Goal: Use online tool/utility: Utilize a website feature to perform a specific function

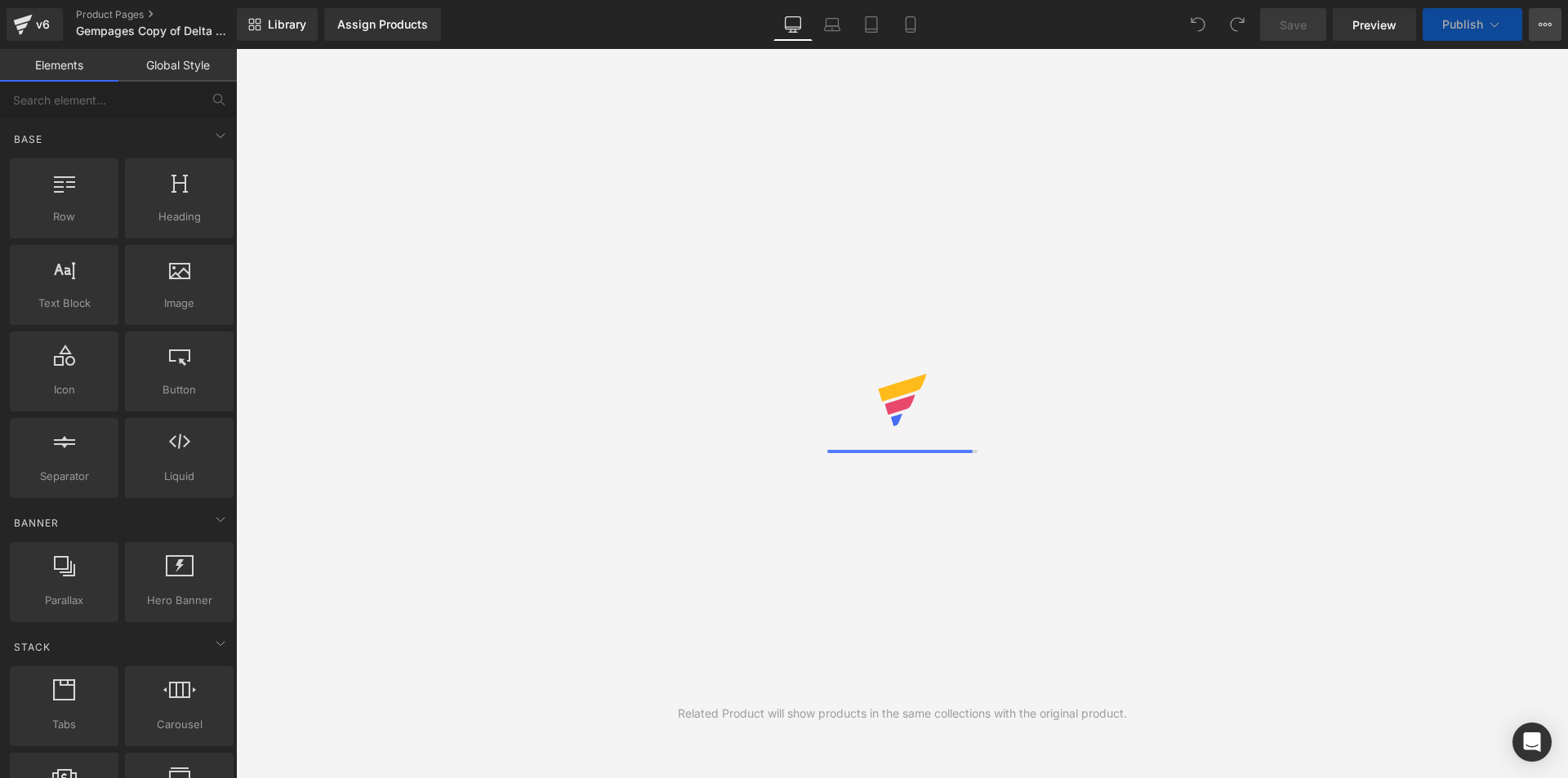
click at [1543, 27] on icon at bounding box center [1545, 24] width 13 height 13
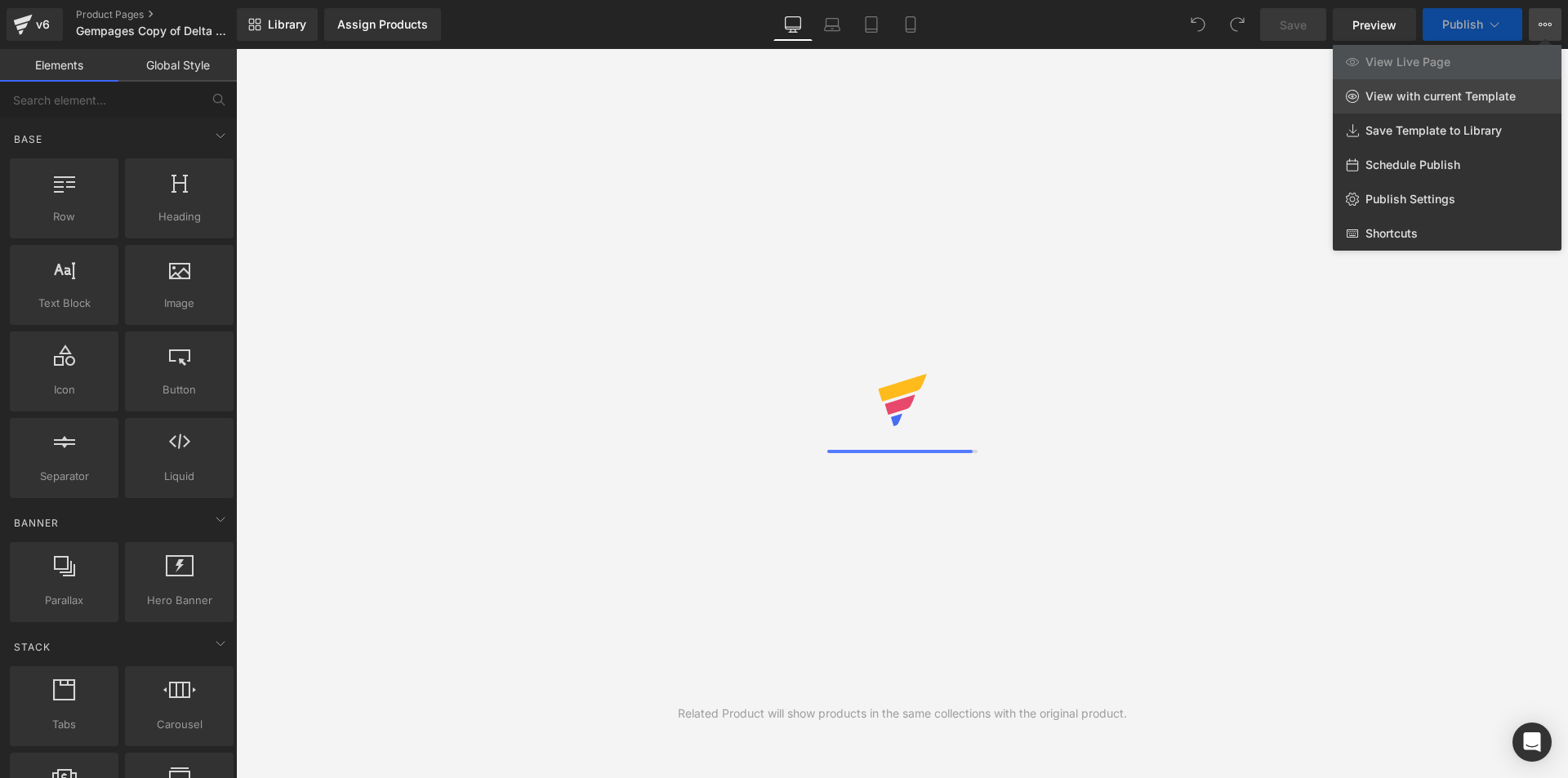
click at [1489, 94] on span "View with current Template" at bounding box center [1440, 96] width 150 height 14
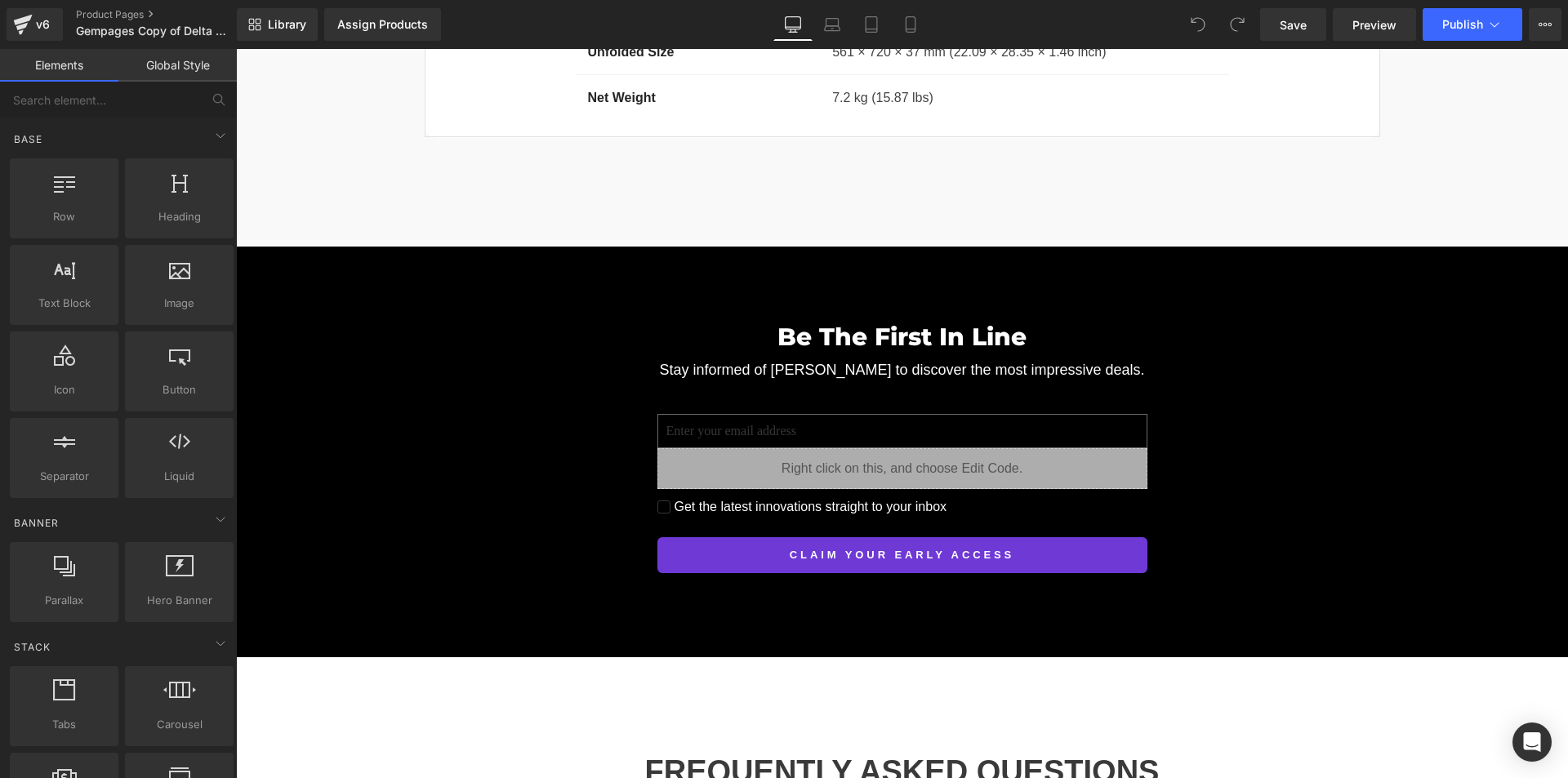
scroll to position [14950, 0]
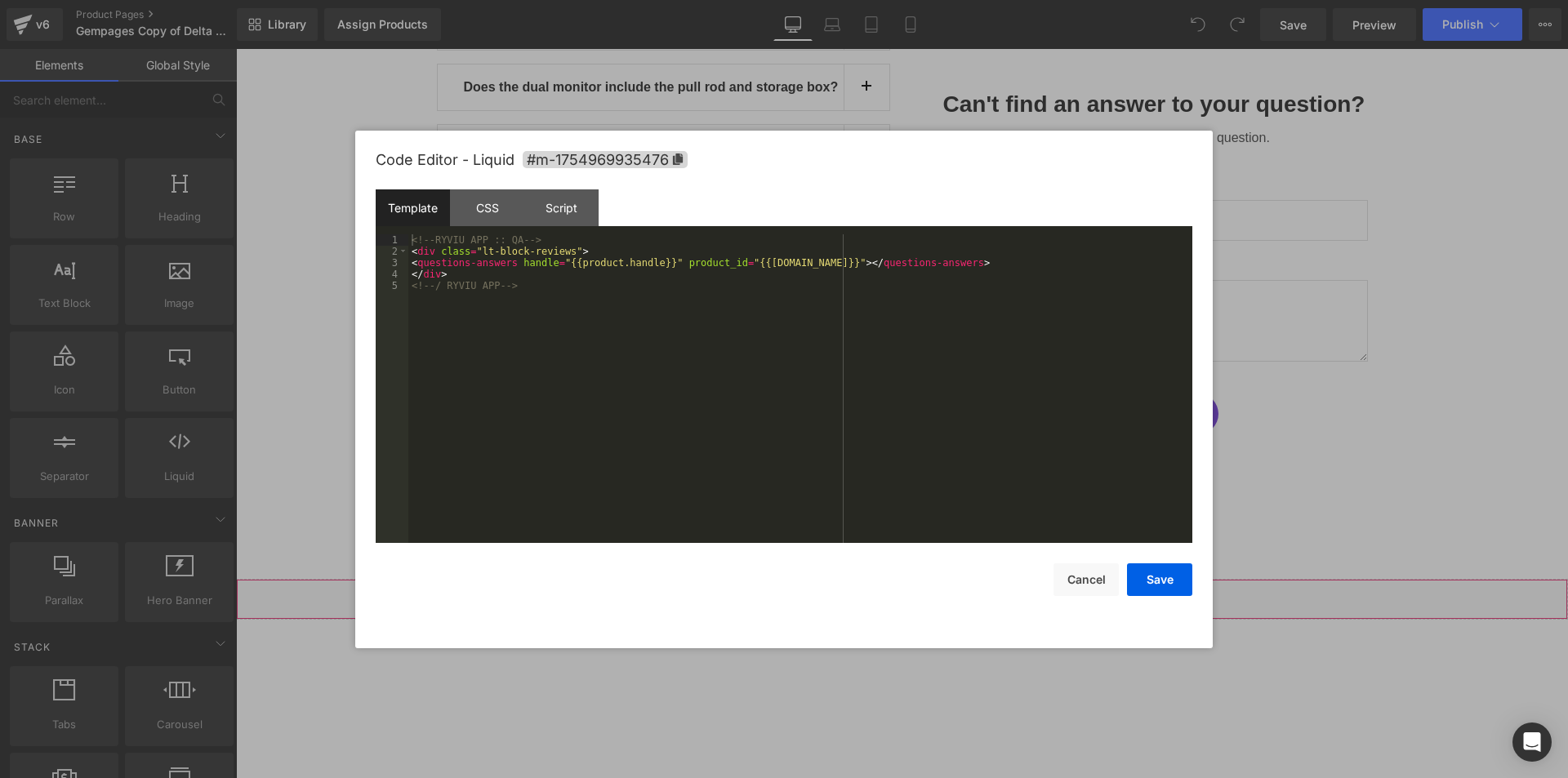
click at [912, 579] on div "Liquid" at bounding box center [902, 599] width 1332 height 40
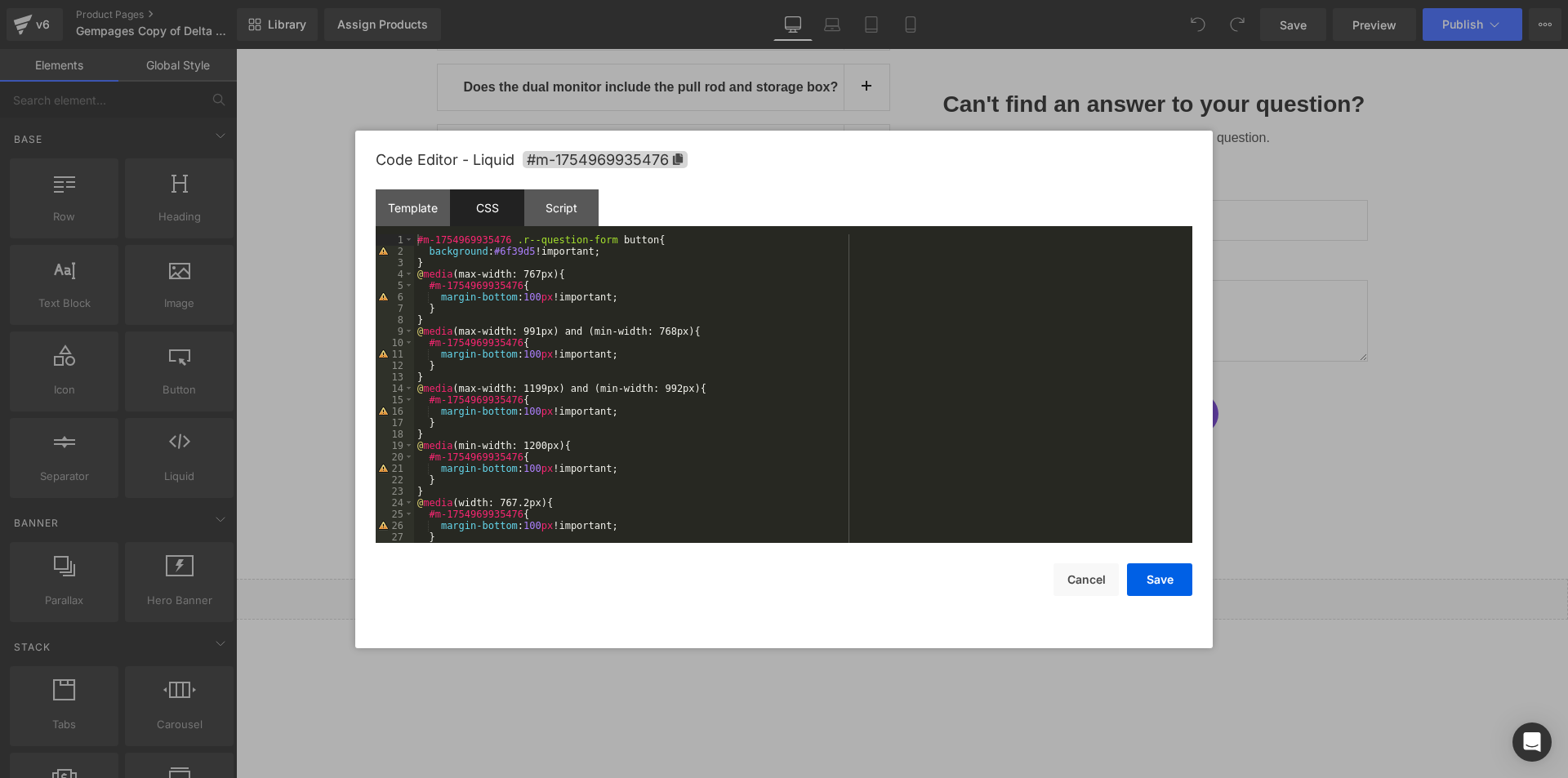
click at [0, 0] on div "#m-1754969935476 .r--question-form button { background : #6f39d5 !important; } …" at bounding box center [0, 0] width 0 height 0
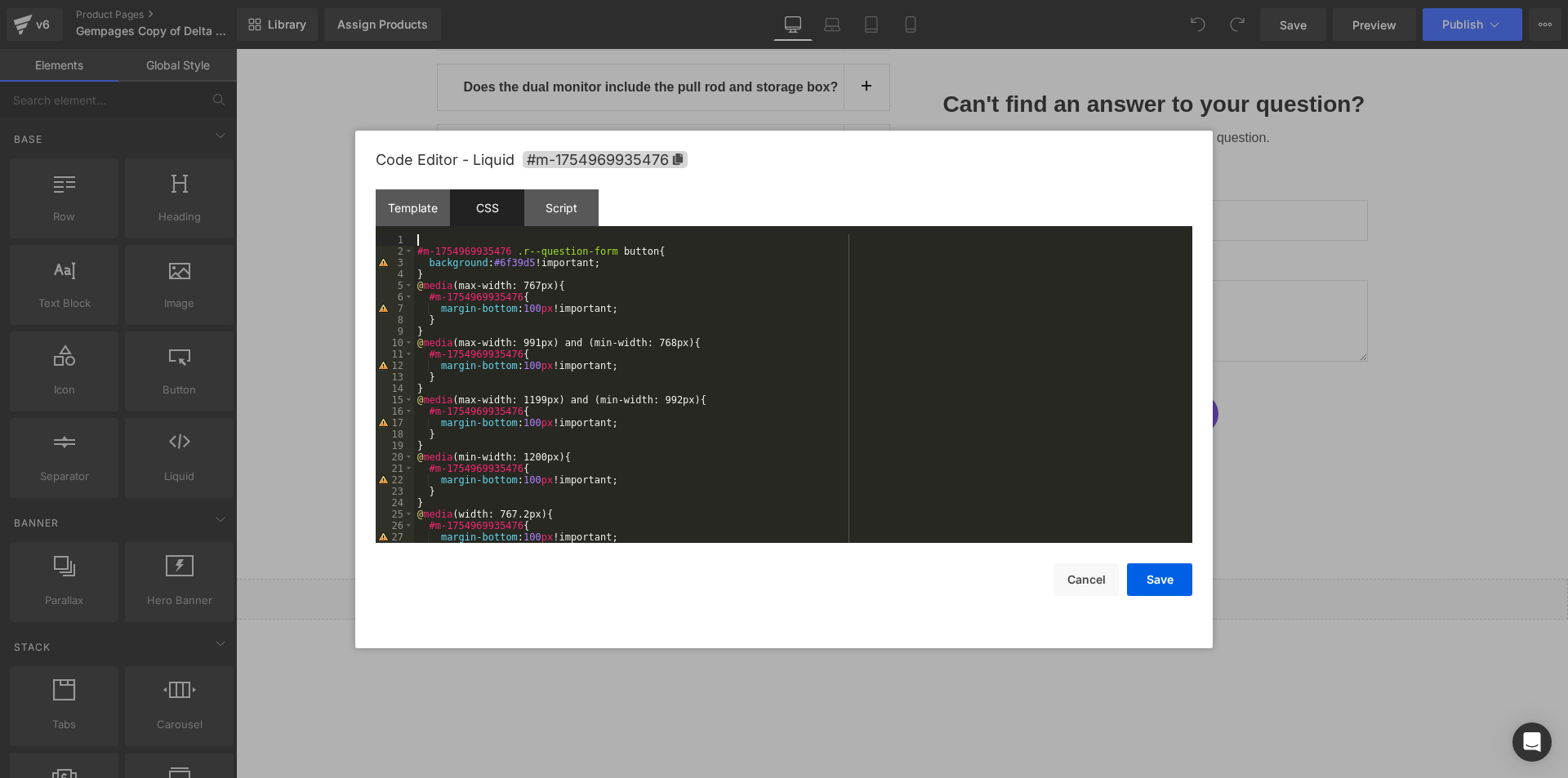
click at [0, 0] on div "#m-1754969935476 .r--question-form button { background : #6f39d5 !important; } …" at bounding box center [0, 0] width 0 height 0
click at [0, 0] on icon at bounding box center [0, 0] width 0 height 0
click at [0, 0] on div "#ryviu-questions-answers #m-1754969935476 .r--question-form button { background…" at bounding box center [0, 0] width 0 height 0
paste textarea
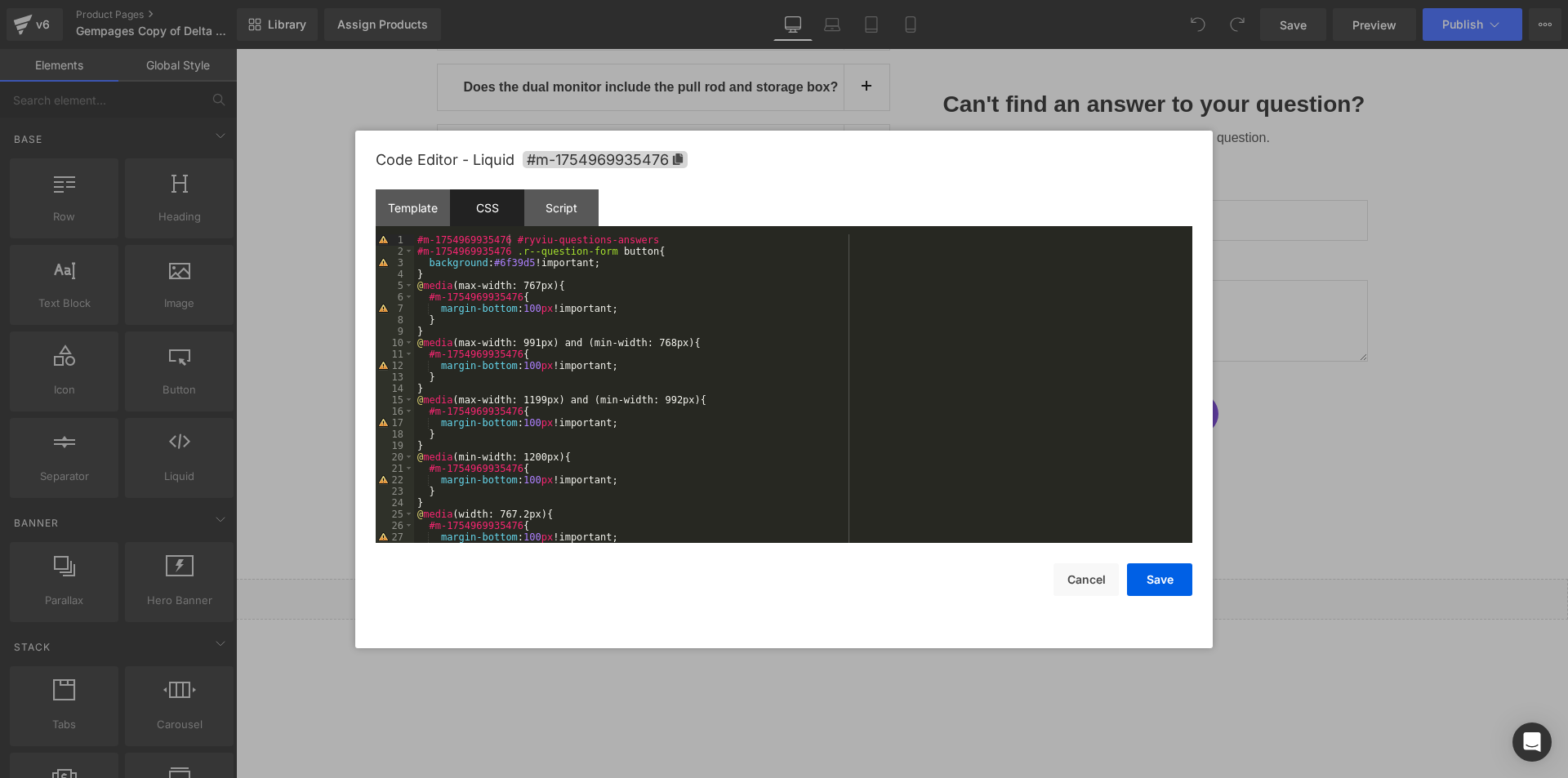
click at [0, 0] on div "#m-1754969935476 #ryviu-questions-answers #m-1754969935476 .r--question-form bu…" at bounding box center [0, 0] width 0 height 0
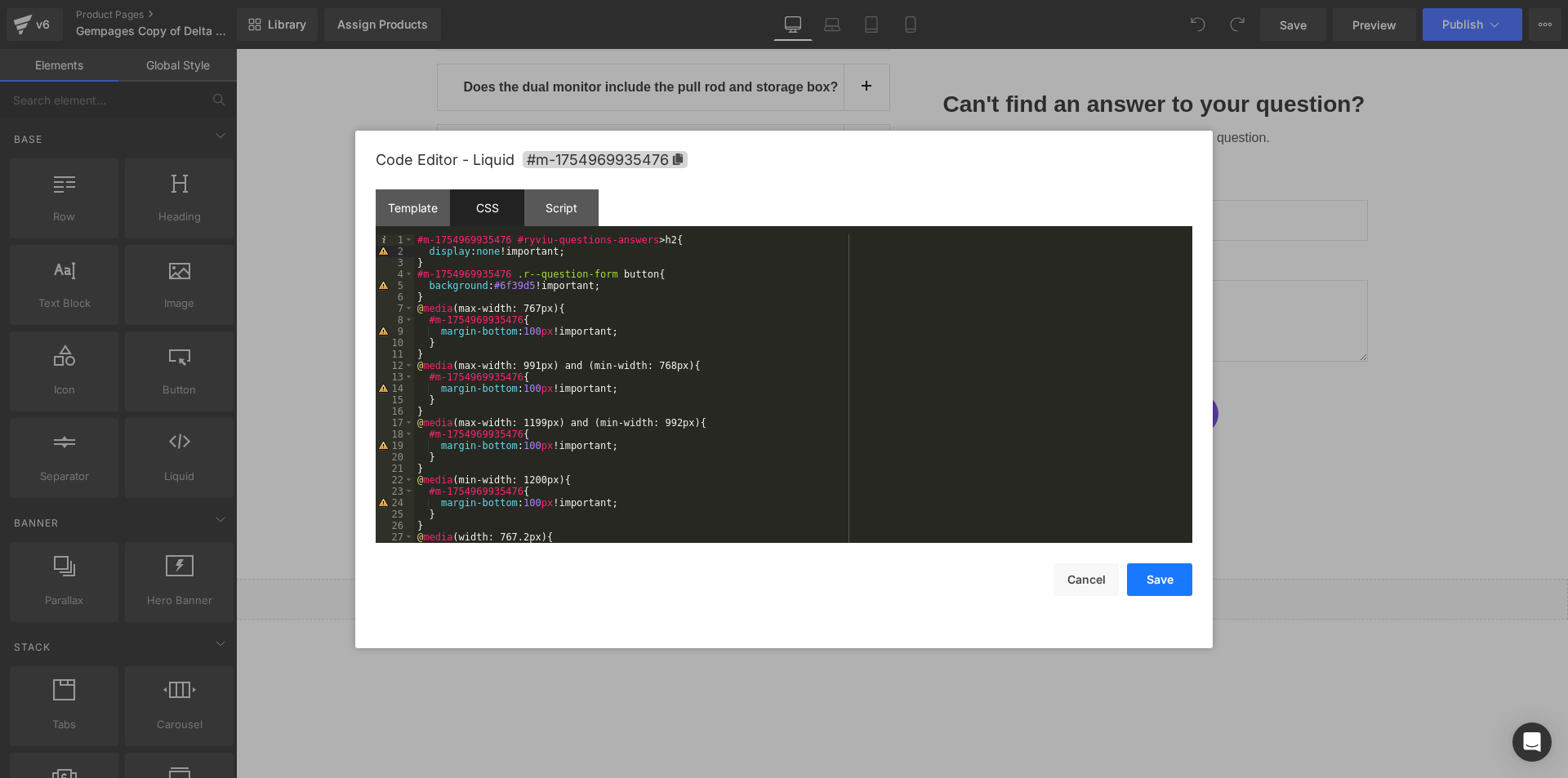
click at [0, 0] on button "Save" at bounding box center [0, 0] width 0 height 0
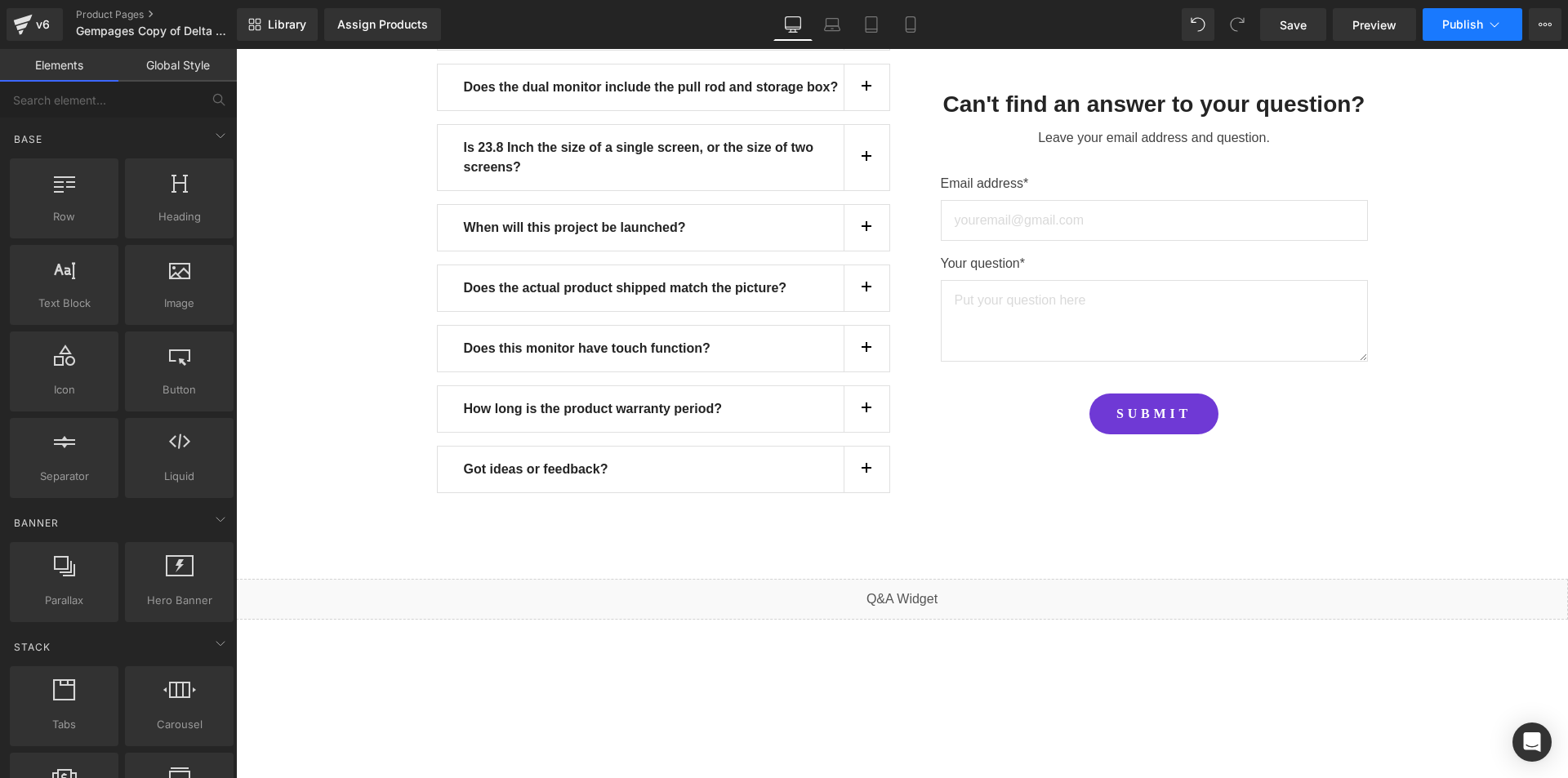
click at [1437, 25] on button "Publish" at bounding box center [1472, 24] width 99 height 33
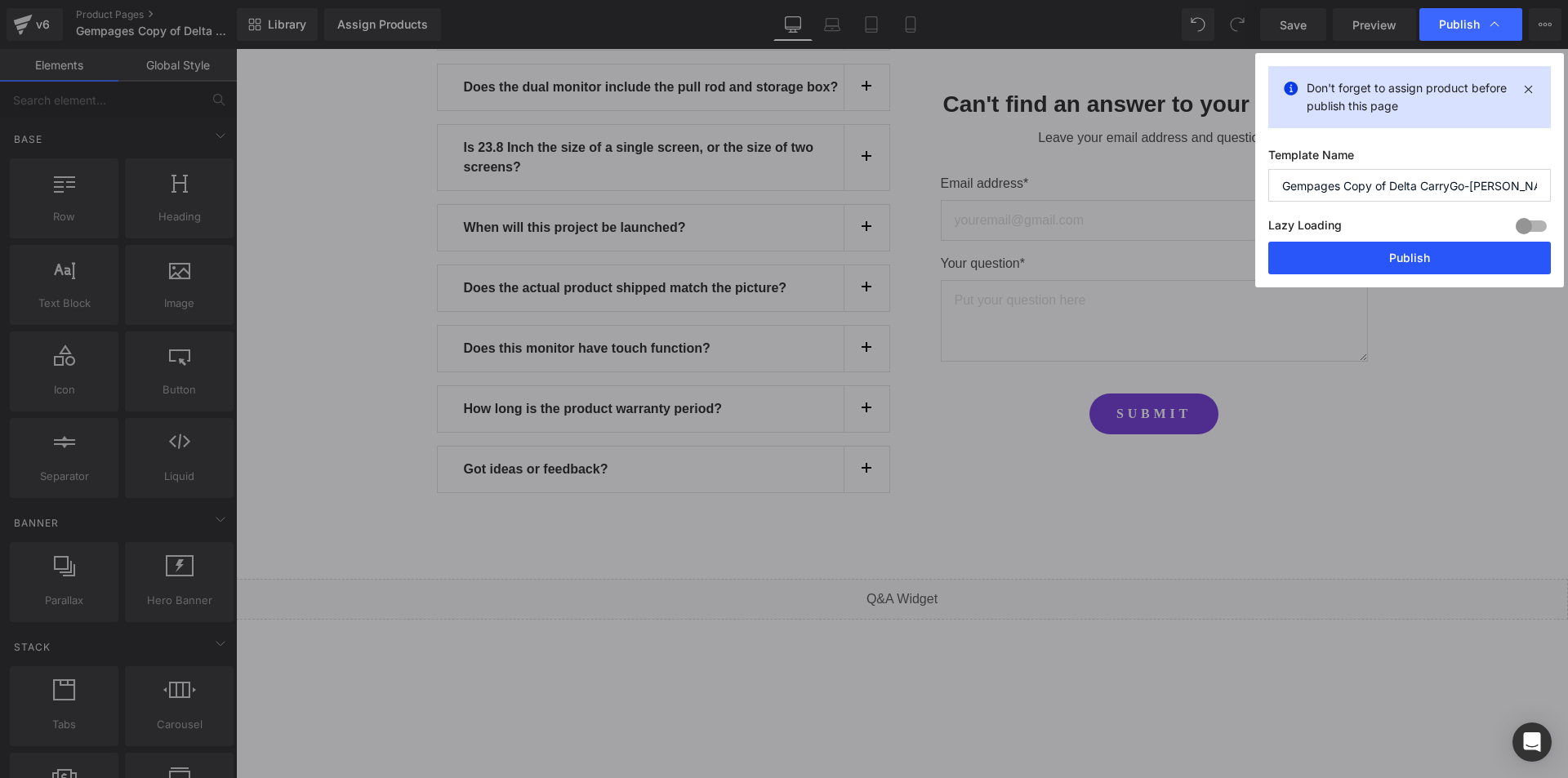
click at [0, 0] on button "Publish" at bounding box center [0, 0] width 0 height 0
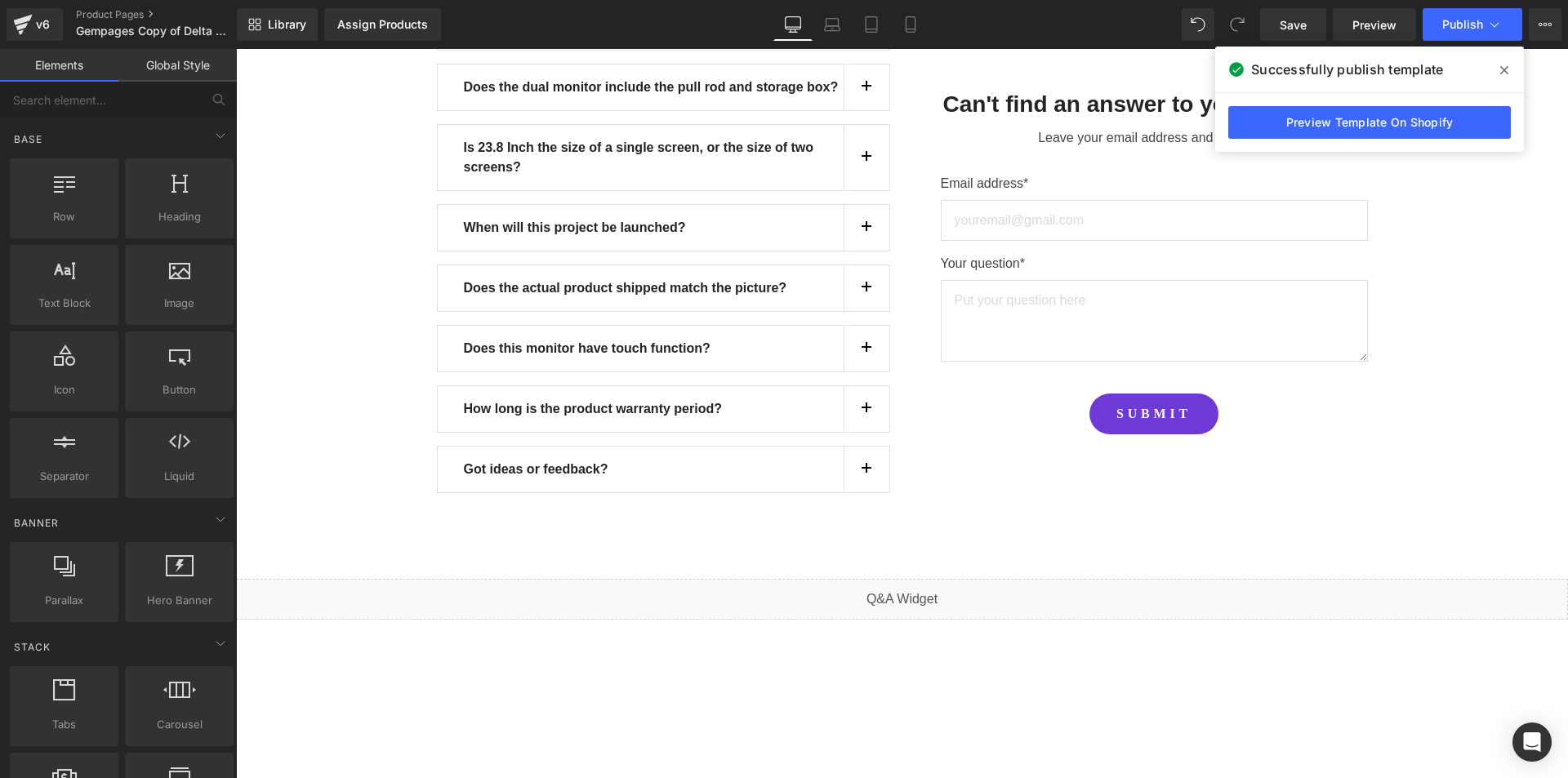
drag, startPoint x: 1501, startPoint y: 70, endPoint x: 936, endPoint y: 20, distance: 567.2
click at [1501, 70] on icon at bounding box center [1504, 71] width 8 height 13
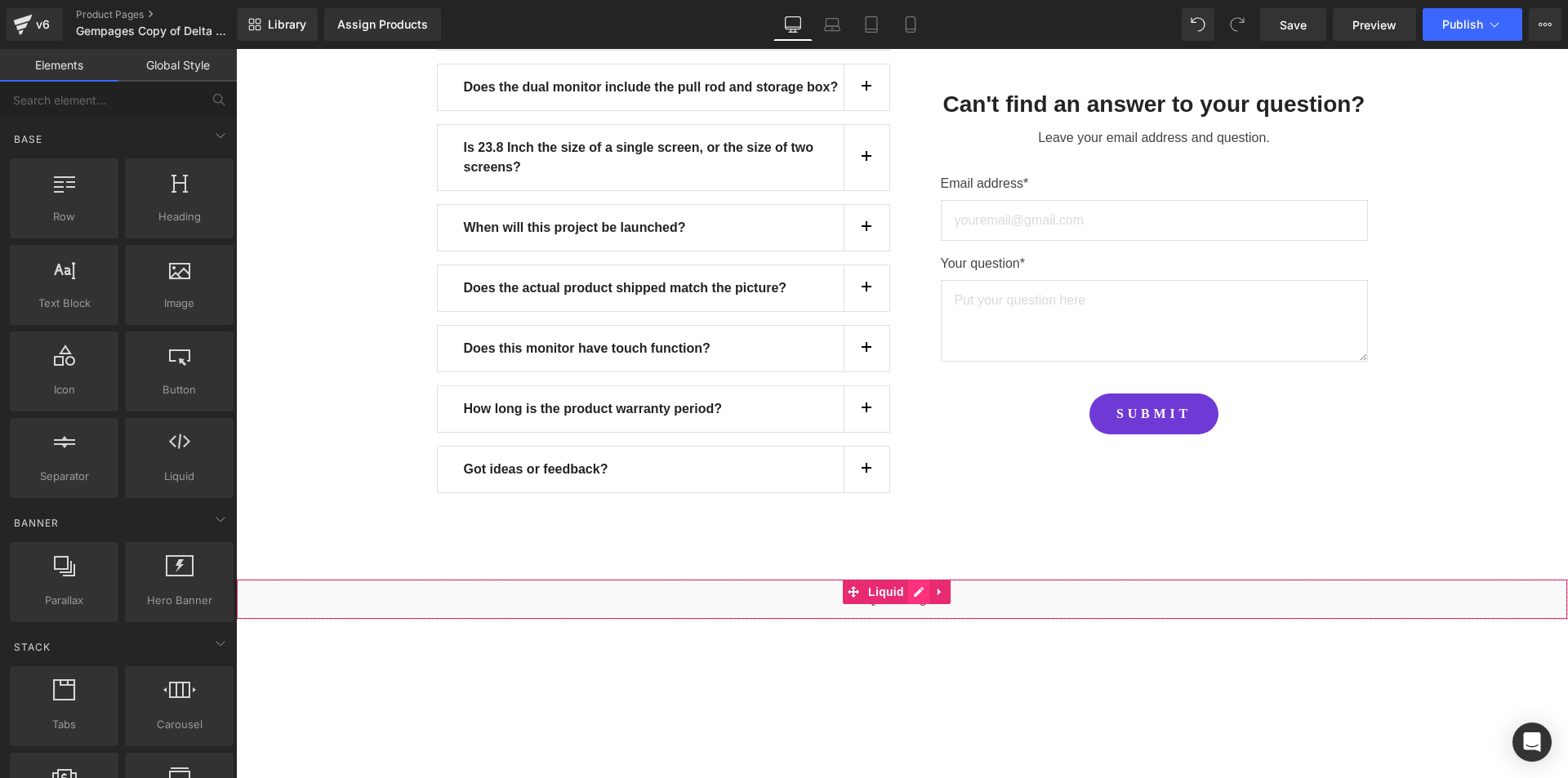
click at [918, 579] on div "Liquid" at bounding box center [902, 599] width 1332 height 40
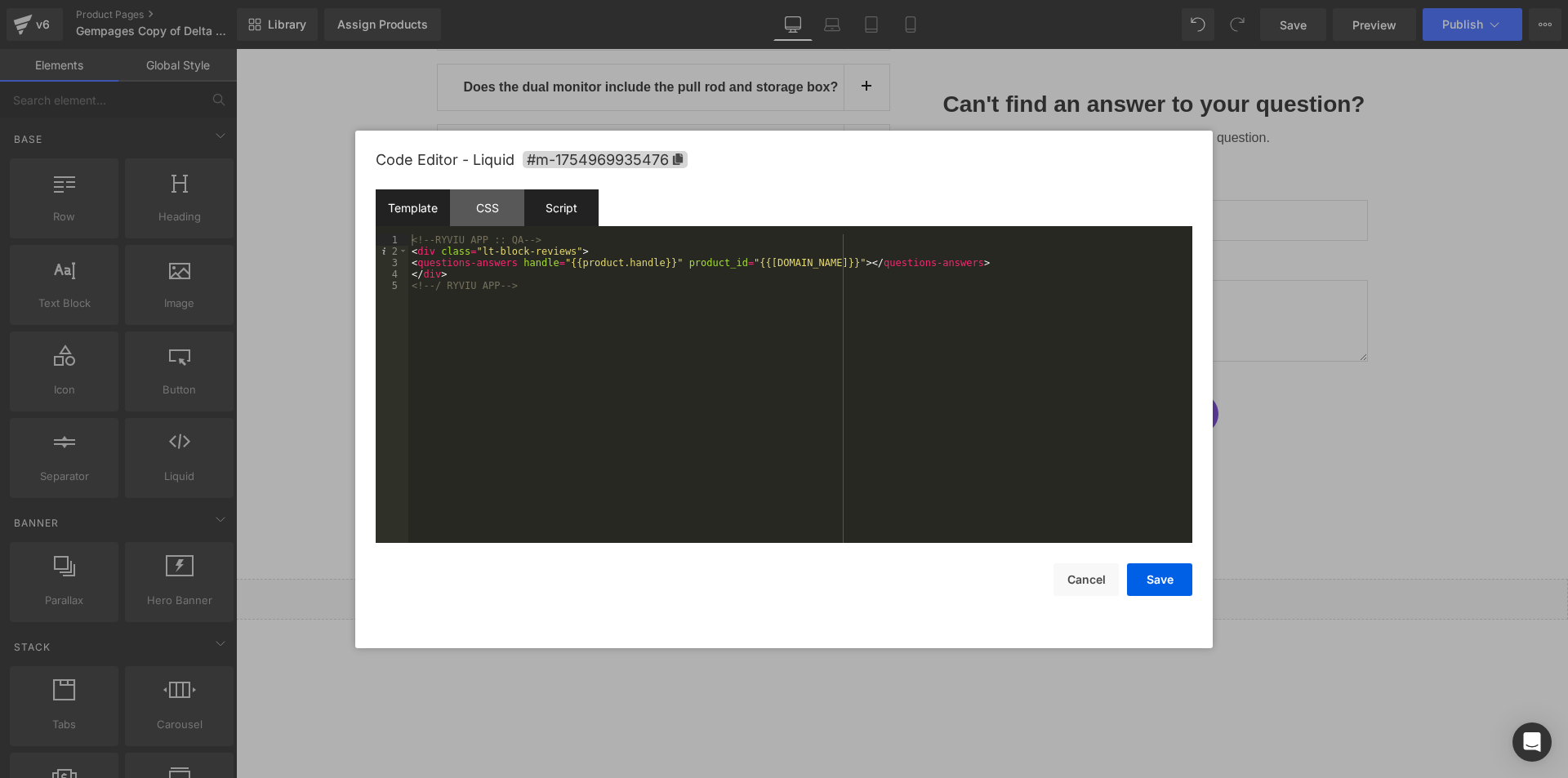
click at [0, 0] on div "Script" at bounding box center [0, 0] width 0 height 0
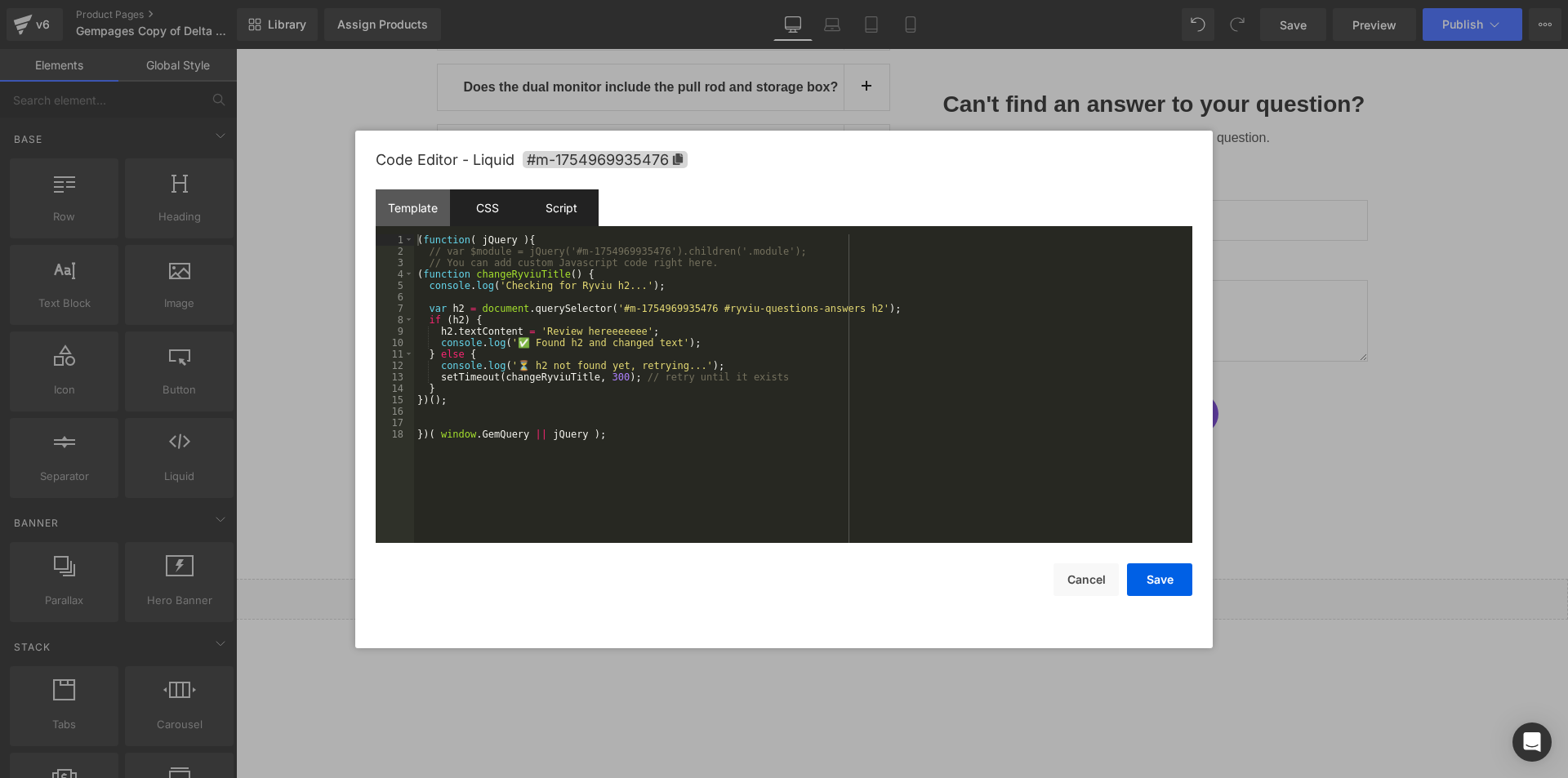
click at [0, 0] on div "CSS" at bounding box center [0, 0] width 0 height 0
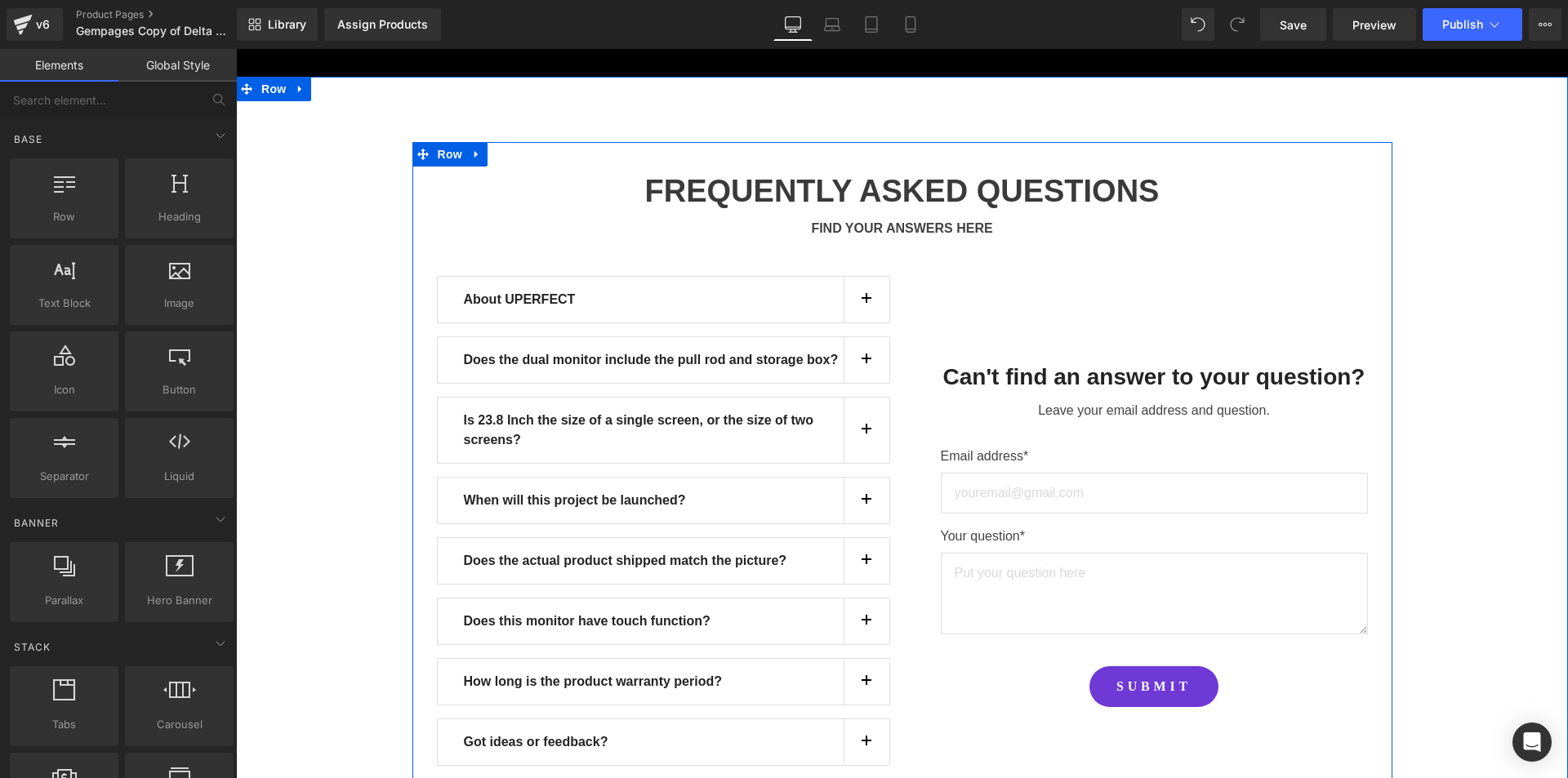
scroll to position [14705, 0]
